Goal: Use online tool/utility: Utilize a website feature to perform a specific function

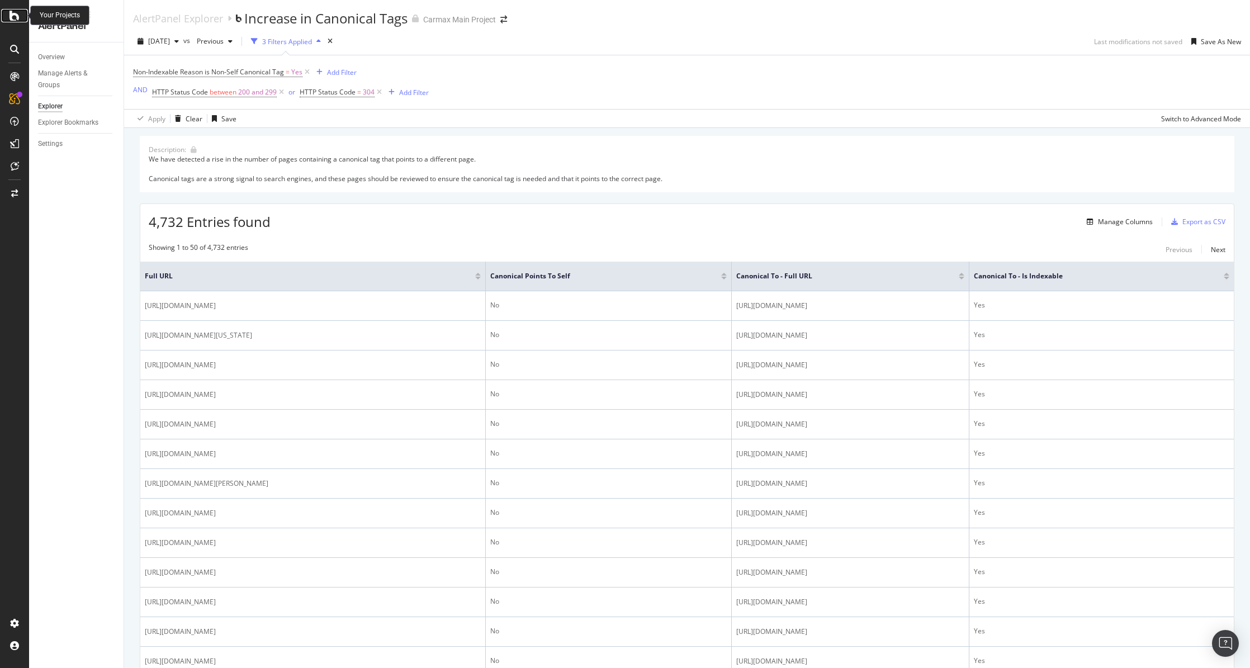
click at [18, 21] on icon at bounding box center [15, 15] width 10 height 13
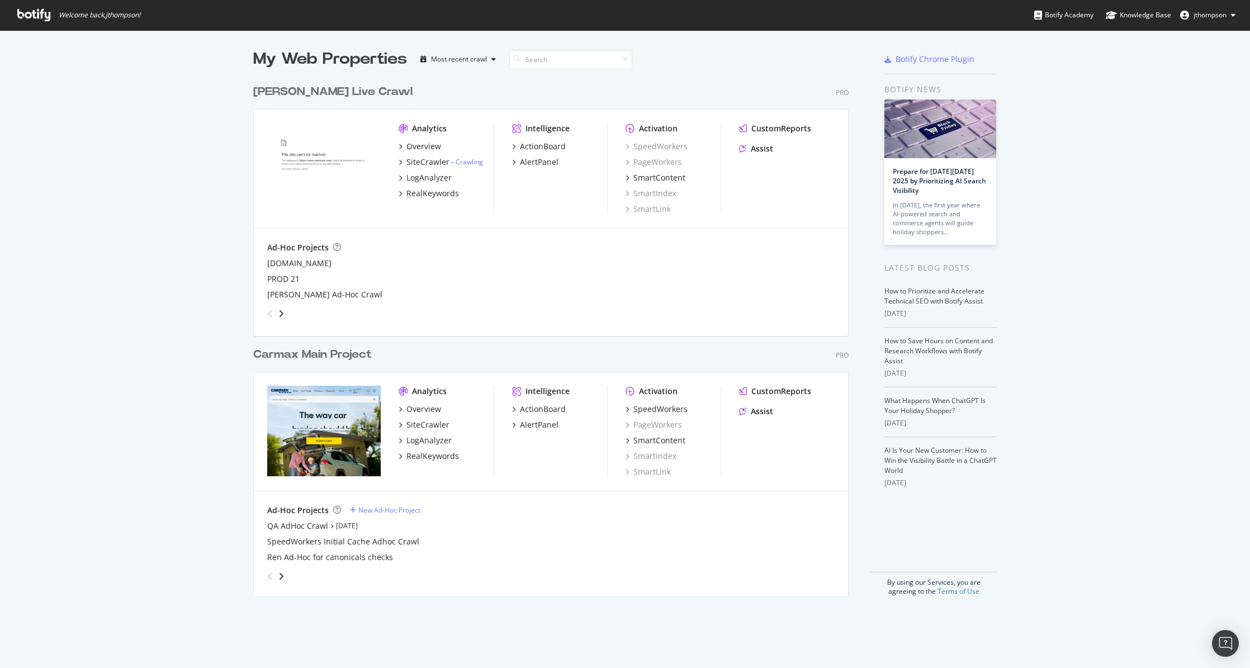
scroll to position [659, 1233]
click at [667, 411] on div "SpeedWorkers" at bounding box center [660, 409] width 54 height 11
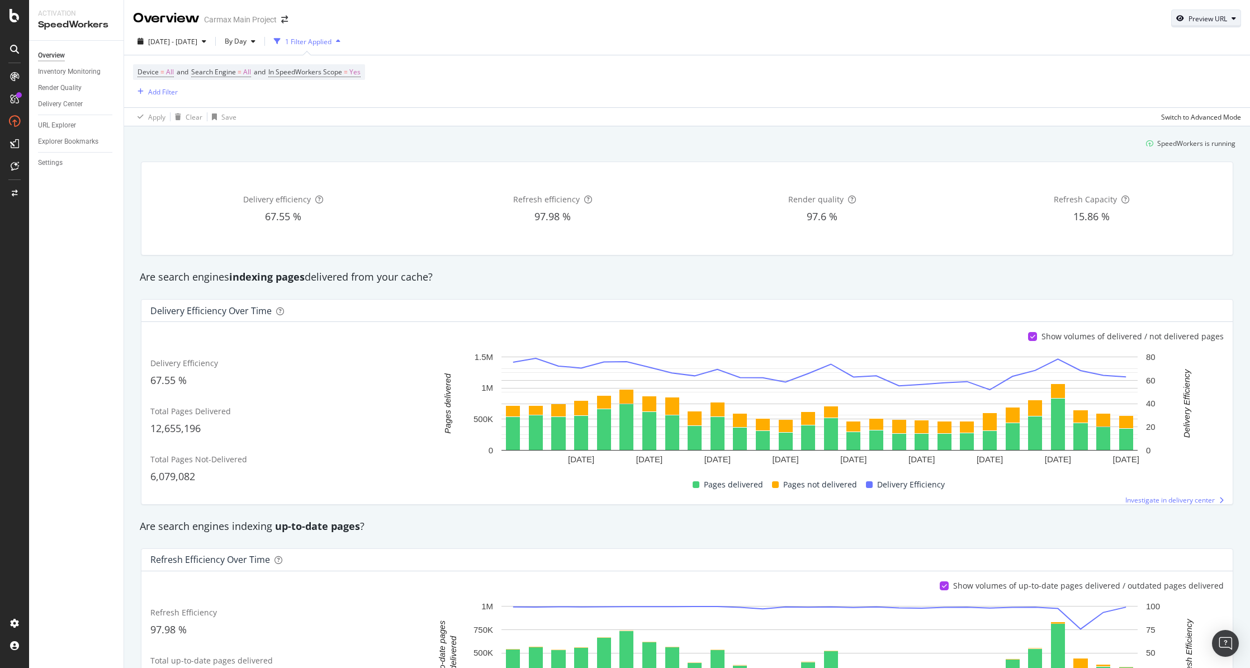
click at [1204, 20] on div "Preview URL" at bounding box center [1207, 19] width 39 height 10
click at [1166, 70] on input "url" at bounding box center [1163, 70] width 122 height 20
paste input "[URL][DOMAIN_NAME]"
type input "[URL][DOMAIN_NAME]"
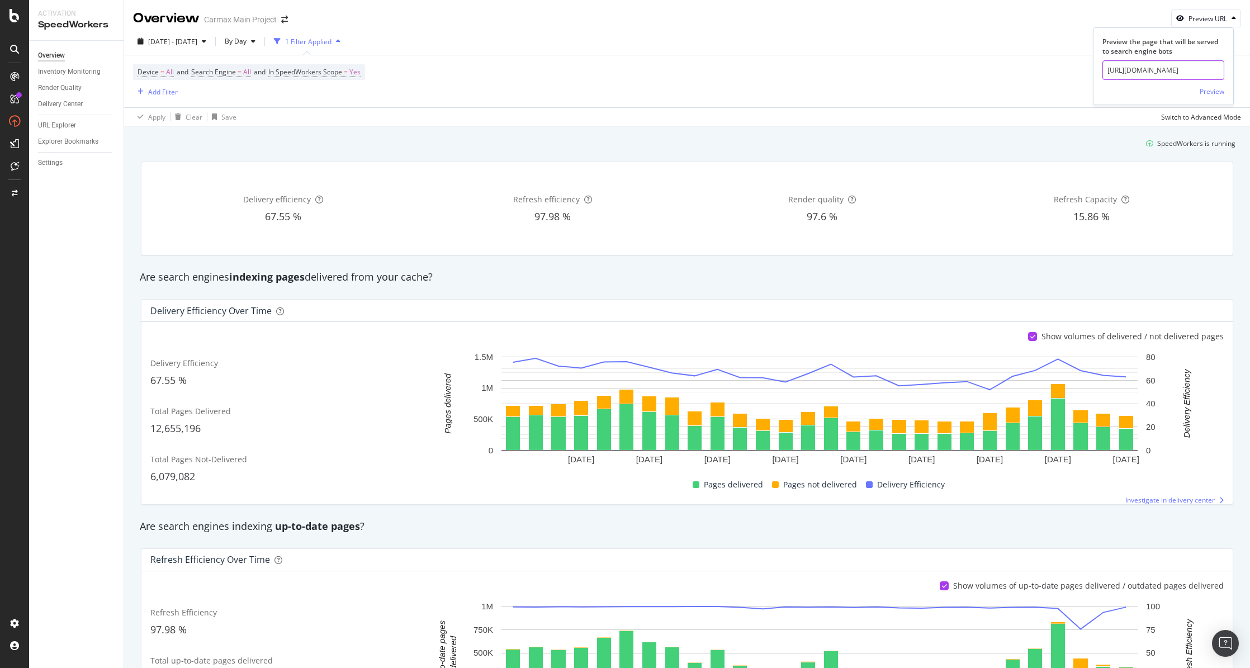
click button "Preview" at bounding box center [1211, 91] width 25 height 18
